Goal: Information Seeking & Learning: Compare options

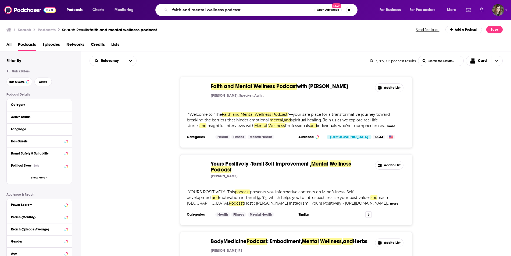
click at [244, 10] on input "faith and mental wellness podcast" at bounding box center [242, 10] width 144 height 9
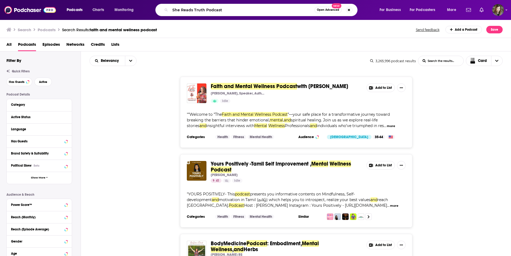
type input "She Reads Truth Podcast"
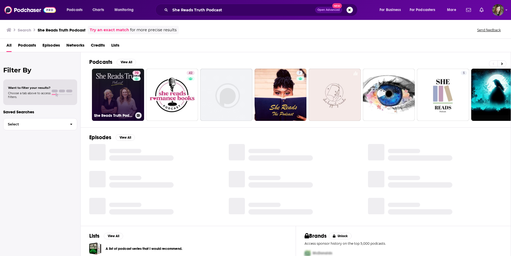
click at [124, 94] on link "70 She Reads Truth Podcast" at bounding box center [118, 95] width 52 height 52
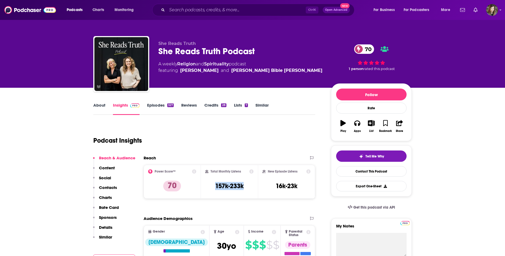
drag, startPoint x: 250, startPoint y: 185, endPoint x: 212, endPoint y: 189, distance: 38.1
click at [212, 189] on div "Total Monthly Listens 157k-233k" at bounding box center [229, 181] width 49 height 25
drag, startPoint x: 212, startPoint y: 189, endPoint x: 221, endPoint y: 185, distance: 10.4
copy h3 "157k-233k"
click at [242, 9] on input "Search podcasts, credits, & more..." at bounding box center [236, 10] width 139 height 9
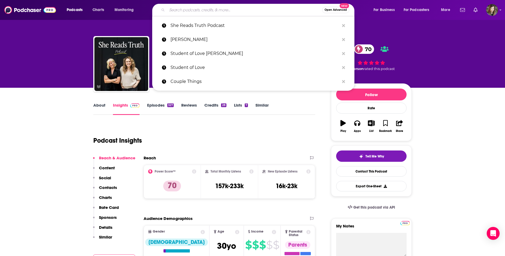
click at [242, 9] on input "Search podcasts, credits, & more..." at bounding box center [244, 10] width 155 height 9
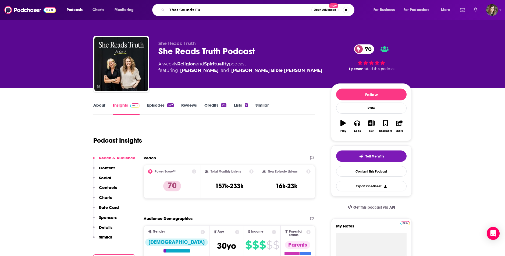
type input "That Sounds Fun"
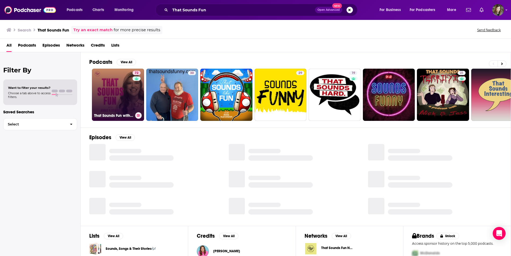
click at [124, 85] on link "72 That Sounds Fun with [PERSON_NAME]" at bounding box center [118, 95] width 52 height 52
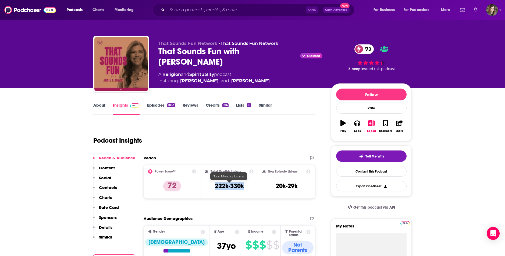
drag, startPoint x: 247, startPoint y: 190, endPoint x: 214, endPoint y: 189, distance: 32.3
click at [214, 189] on div "Total Monthly Listens 222k-330k" at bounding box center [229, 181] width 49 height 25
drag, startPoint x: 214, startPoint y: 189, endPoint x: 217, endPoint y: 186, distance: 3.0
copy h3 "222k-330k"
click at [284, 10] on input "Search podcasts, credits, & more..." at bounding box center [236, 10] width 139 height 9
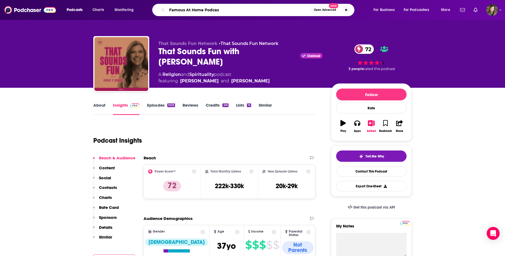
type input "Famous At Home Podcast"
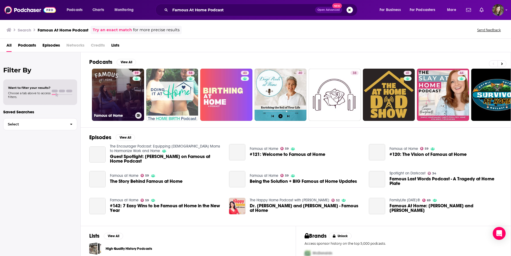
click at [122, 88] on link "59 Famous at Home" at bounding box center [118, 95] width 52 height 52
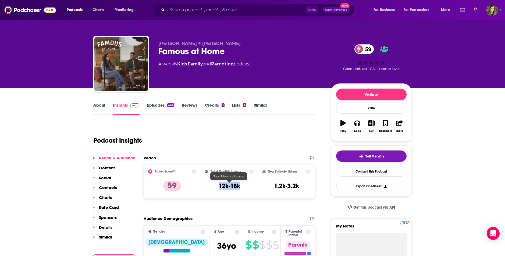
drag, startPoint x: 244, startPoint y: 189, endPoint x: 218, endPoint y: 189, distance: 25.6
click at [218, 189] on div "Total Monthly Listens 12k-18k" at bounding box center [229, 181] width 49 height 25
drag, startPoint x: 218, startPoint y: 189, endPoint x: 223, endPoint y: 186, distance: 5.3
copy h3 "12k-18k"
click at [240, 8] on input "Search podcasts, credits, & more..." at bounding box center [236, 10] width 139 height 9
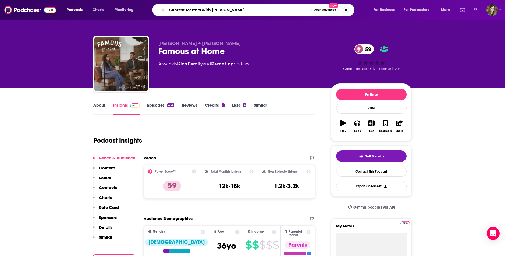
type input "Context Matters with [PERSON_NAME]"
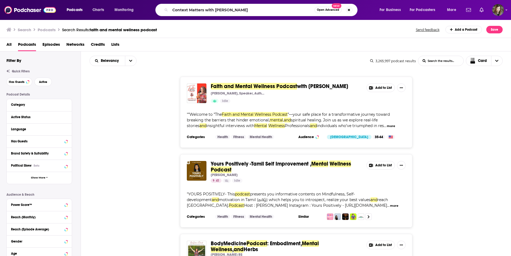
type input "Context Matters with Cindi Parker"
